Goal: Check status: Check status

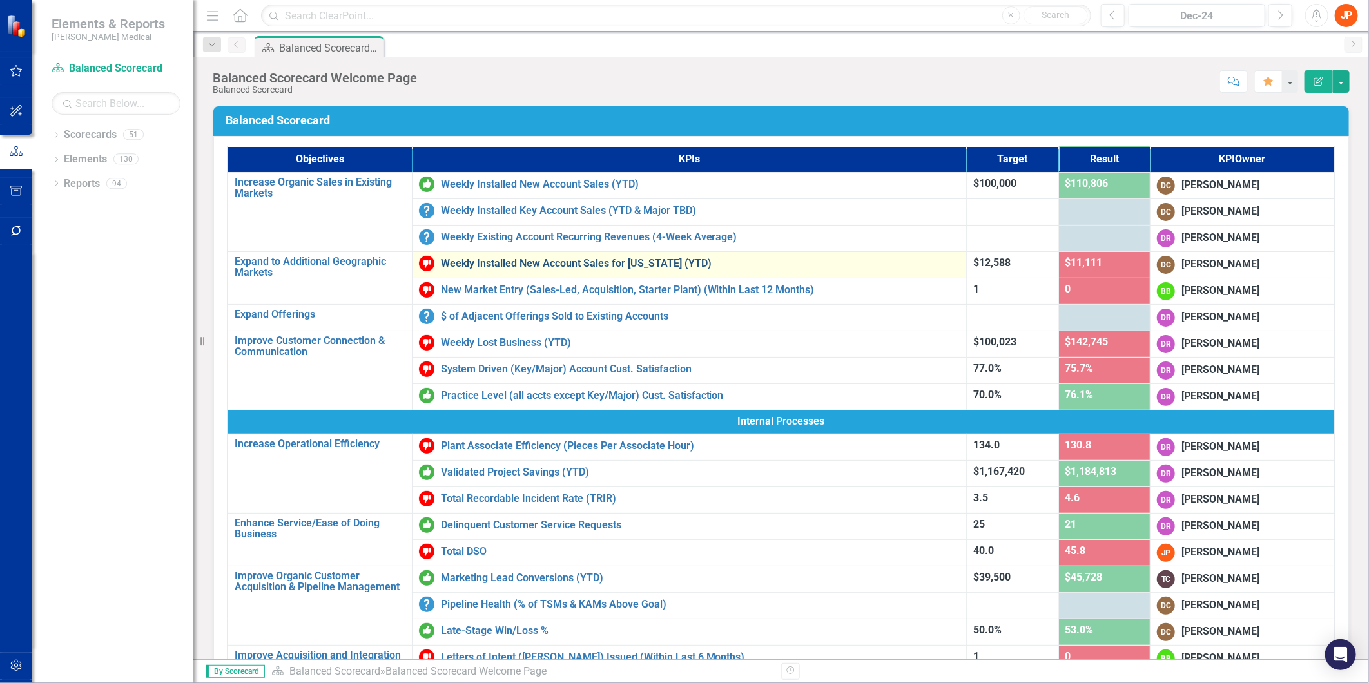
scroll to position [143, 0]
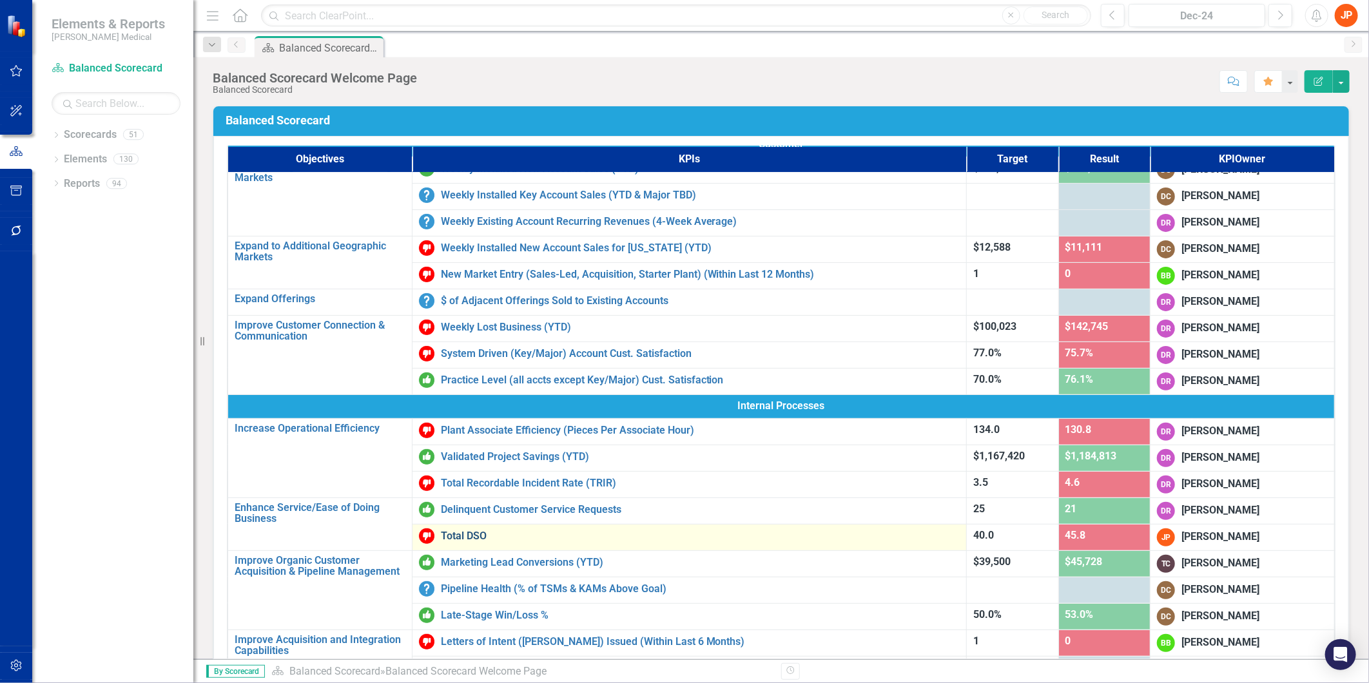
click at [448, 536] on link "Total DSO" at bounding box center [701, 537] width 520 height 12
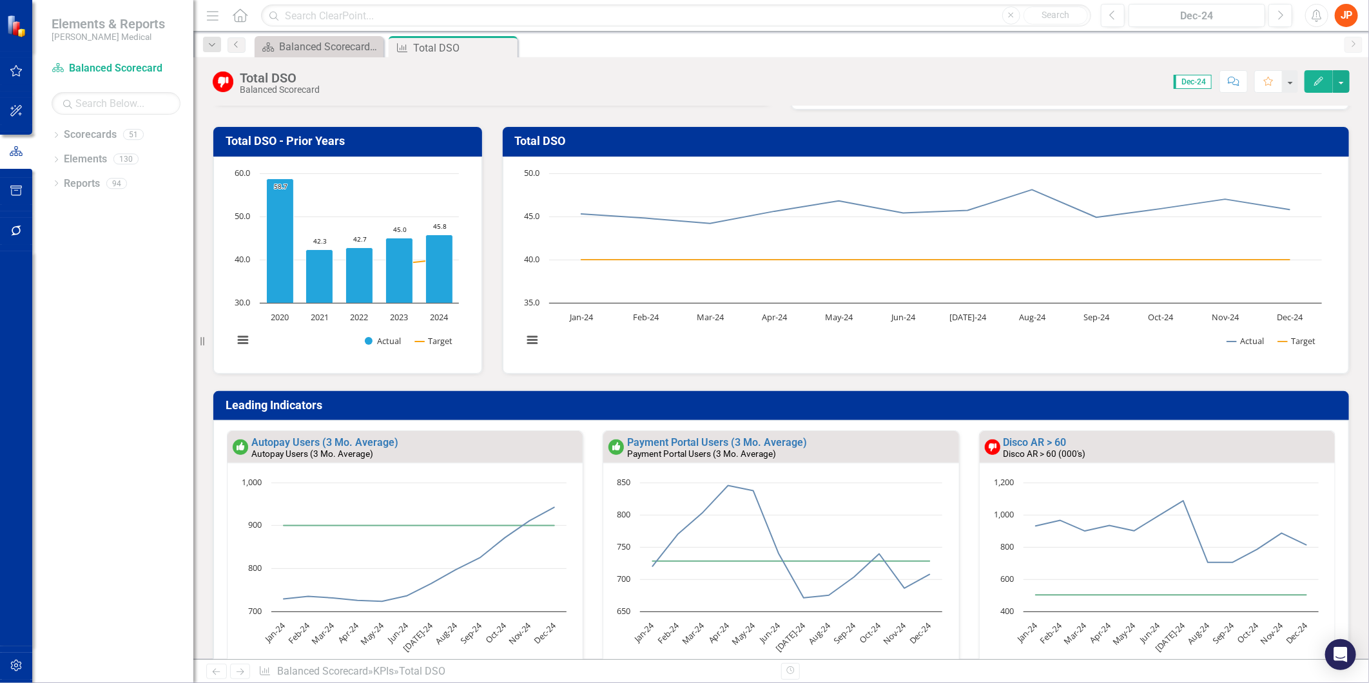
scroll to position [143, 0]
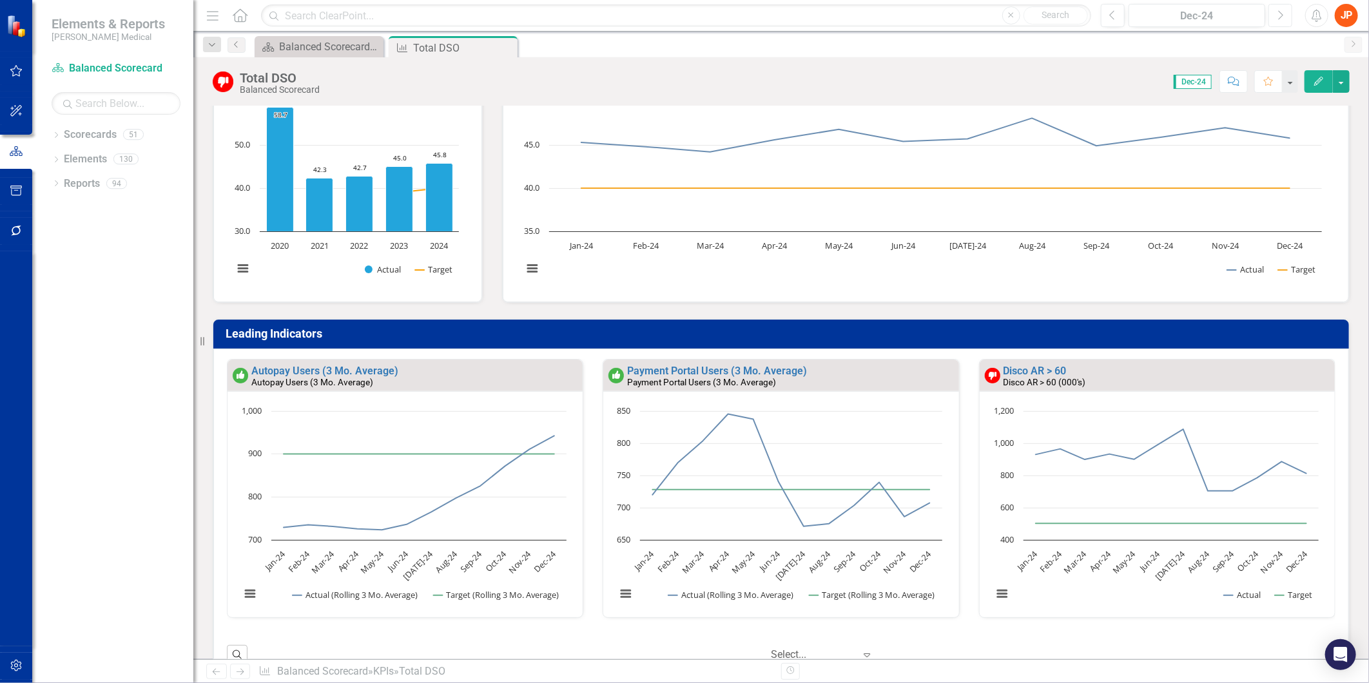
click at [1287, 10] on button "Next" at bounding box center [1281, 15] width 24 height 23
click at [1287, 9] on button "Next" at bounding box center [1281, 15] width 24 height 23
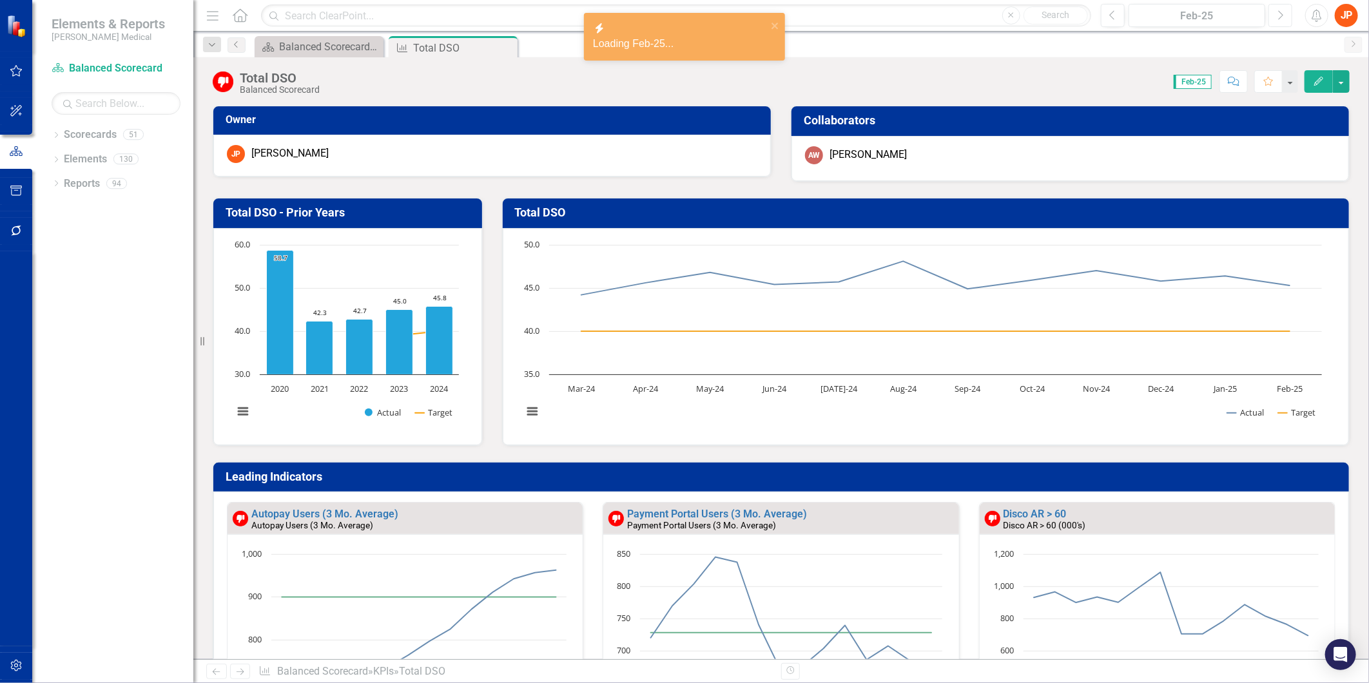
click at [1291, 30] on div "Menu Home Search Close Search Previous Feb-25 Next Alerts JP User Edit Profile …" at bounding box center [781, 16] width 1176 height 32
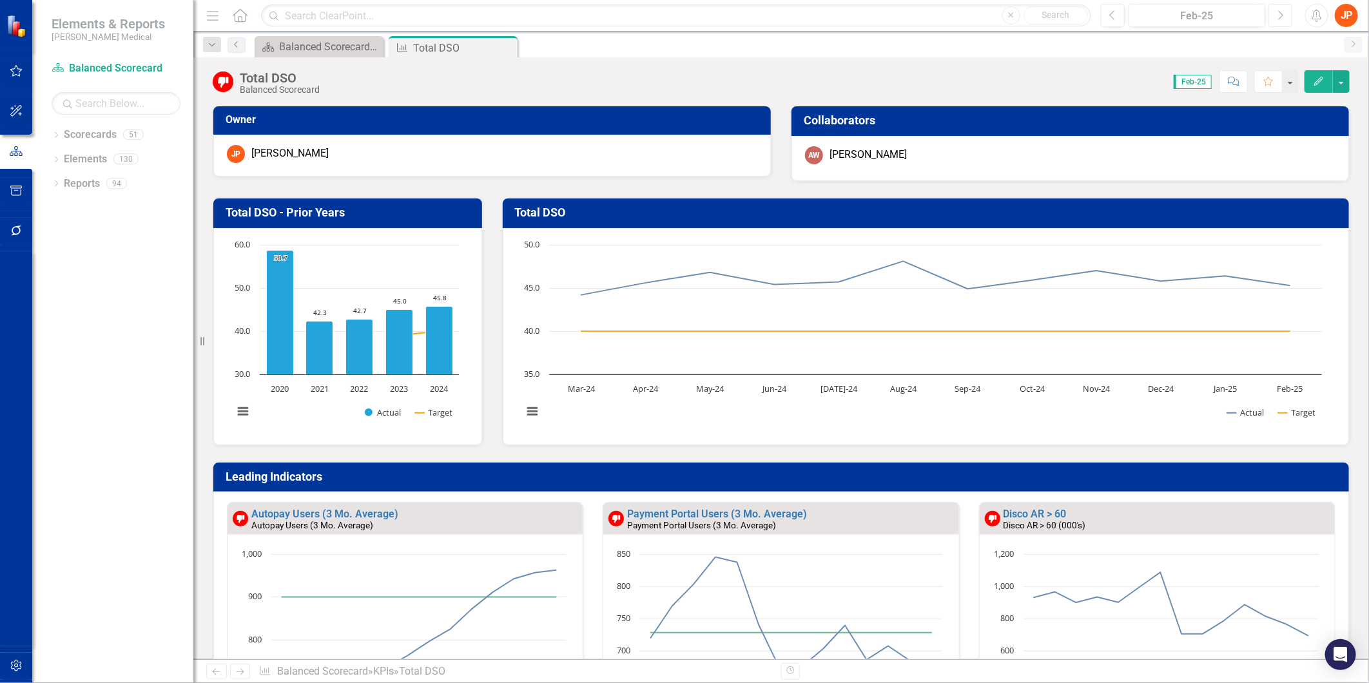
click at [1280, 19] on button "Next" at bounding box center [1281, 15] width 24 height 23
click at [1280, 17] on icon "button" at bounding box center [1281, 14] width 5 height 9
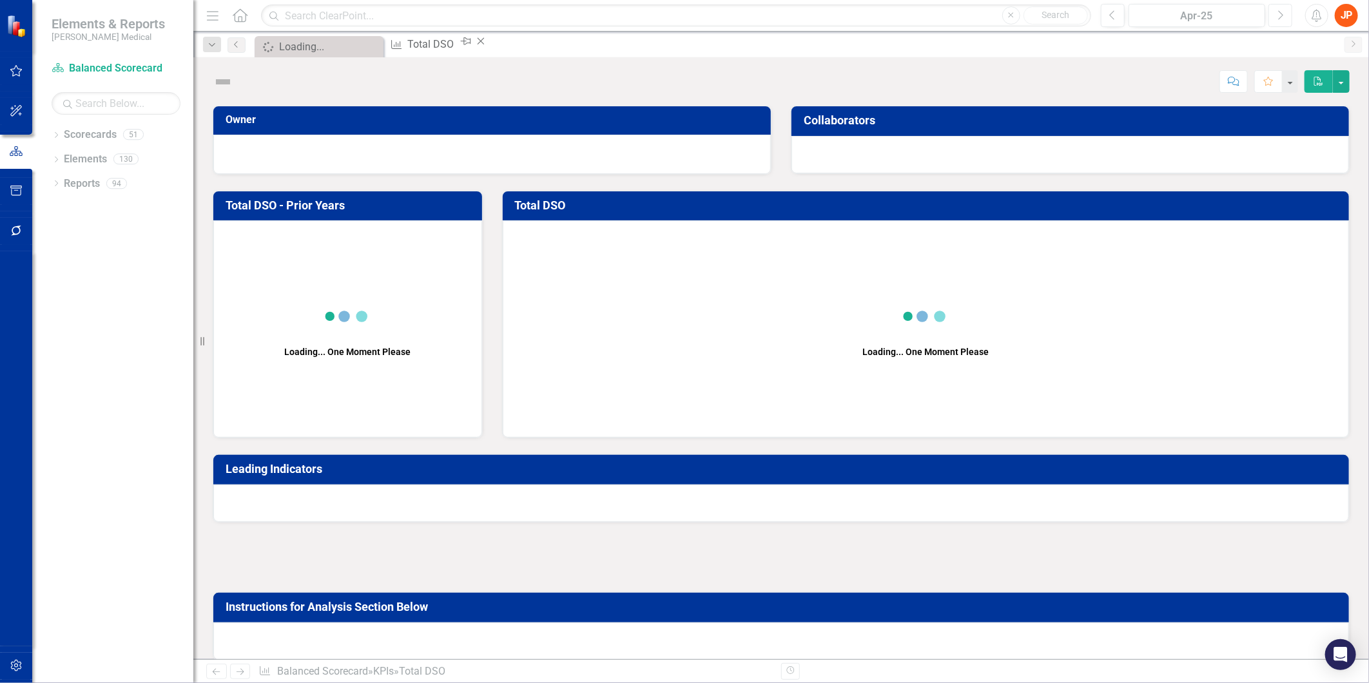
click at [1280, 17] on icon "button" at bounding box center [1281, 14] width 5 height 9
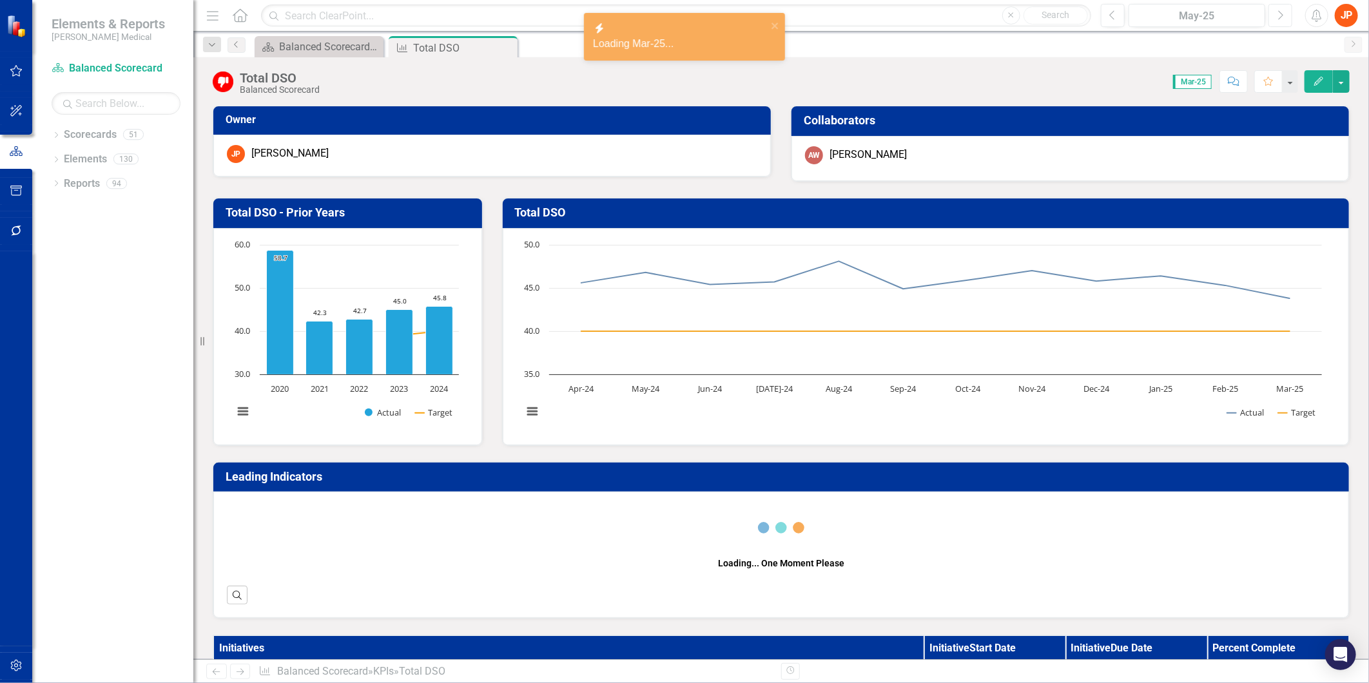
click at [1280, 17] on icon "button" at bounding box center [1281, 14] width 5 height 9
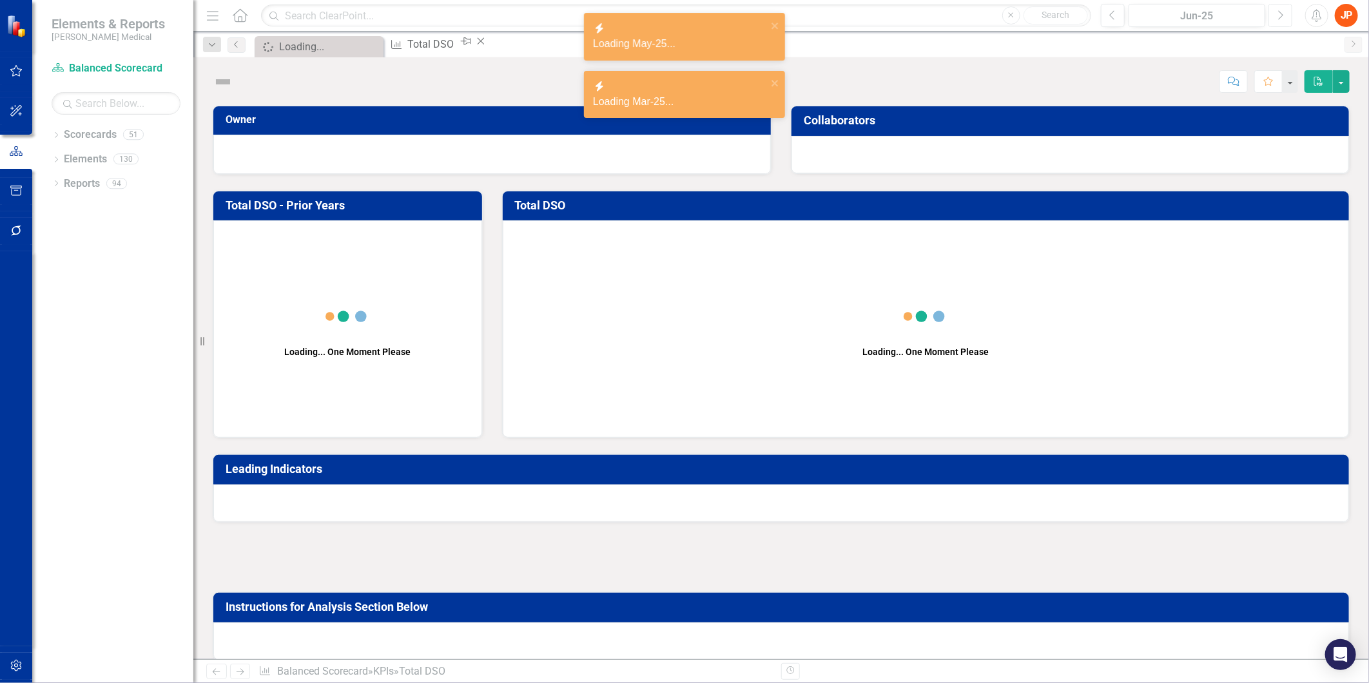
click at [1280, 17] on icon "button" at bounding box center [1281, 14] width 5 height 9
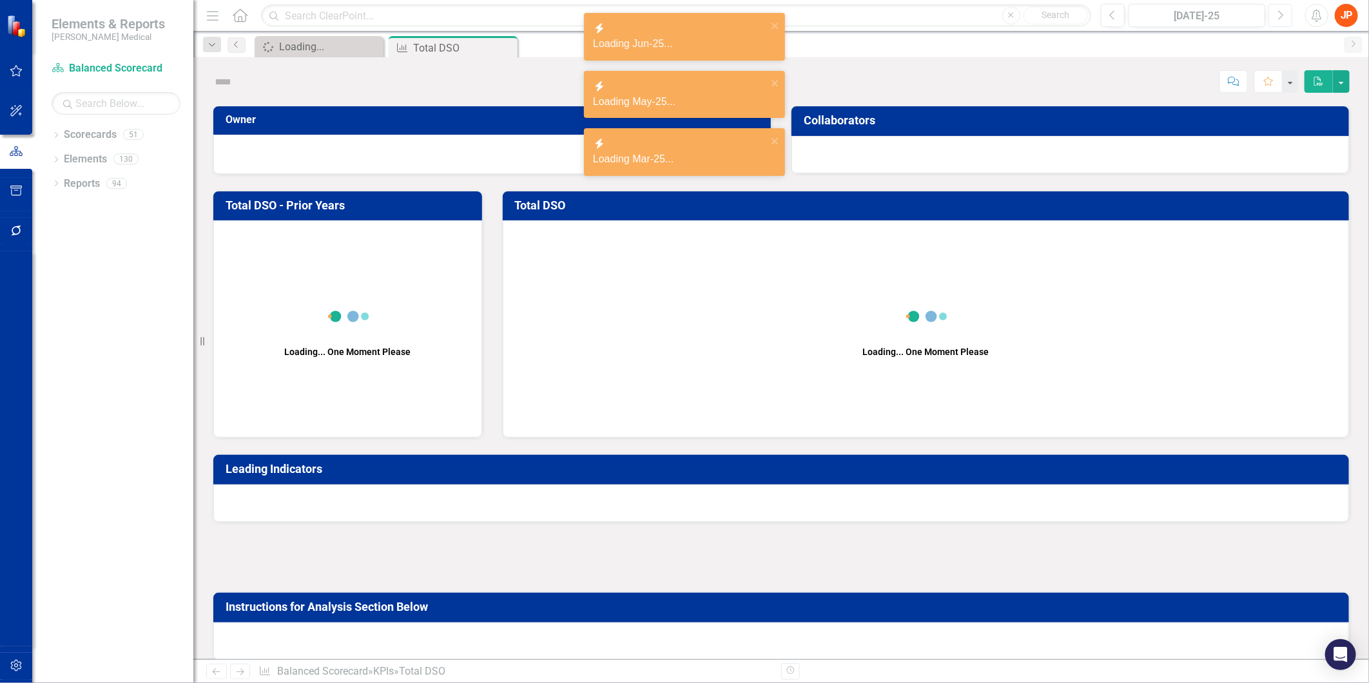
click at [1280, 17] on icon "button" at bounding box center [1281, 14] width 5 height 9
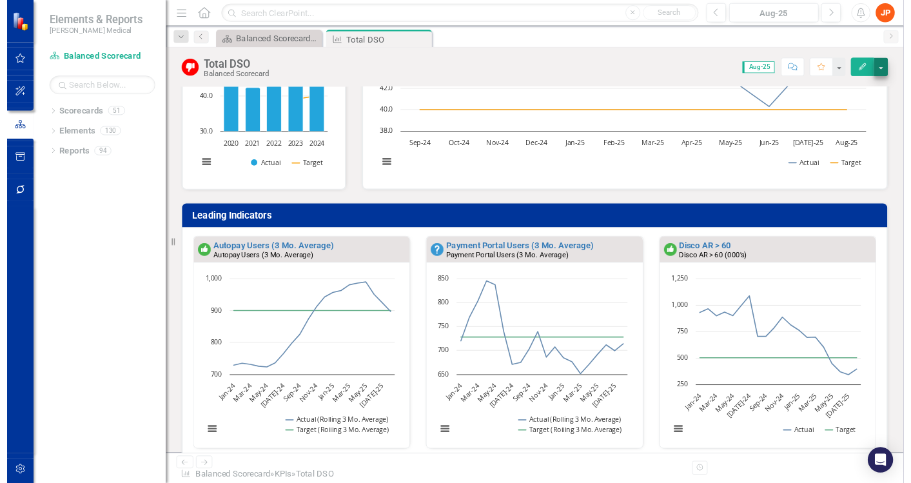
scroll to position [215, 0]
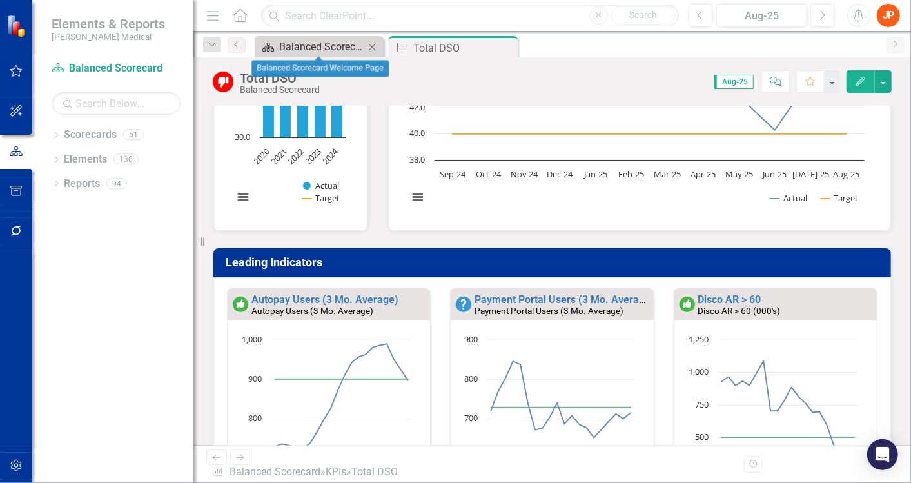
click at [327, 44] on div "Balanced Scorecard Welcome Page" at bounding box center [321, 47] width 85 height 16
